Goal: Navigation & Orientation: Find specific page/section

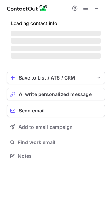
scroll to position [3, 3]
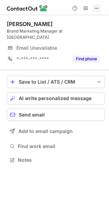
click at [97, 7] on span at bounding box center [96, 7] width 5 height 5
